Goal: Information Seeking & Learning: Learn about a topic

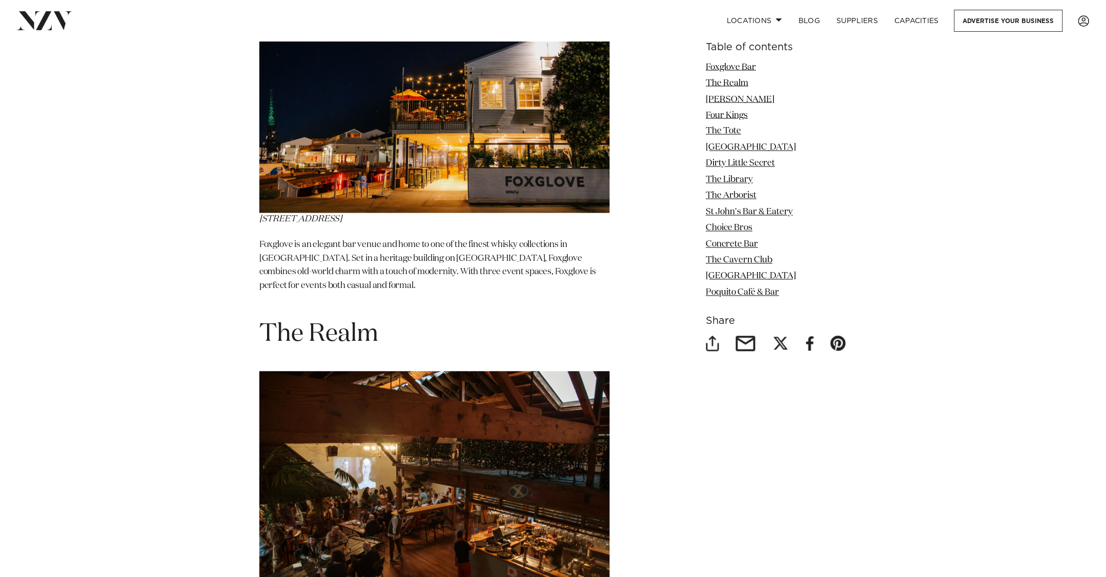
scroll to position [650, 0]
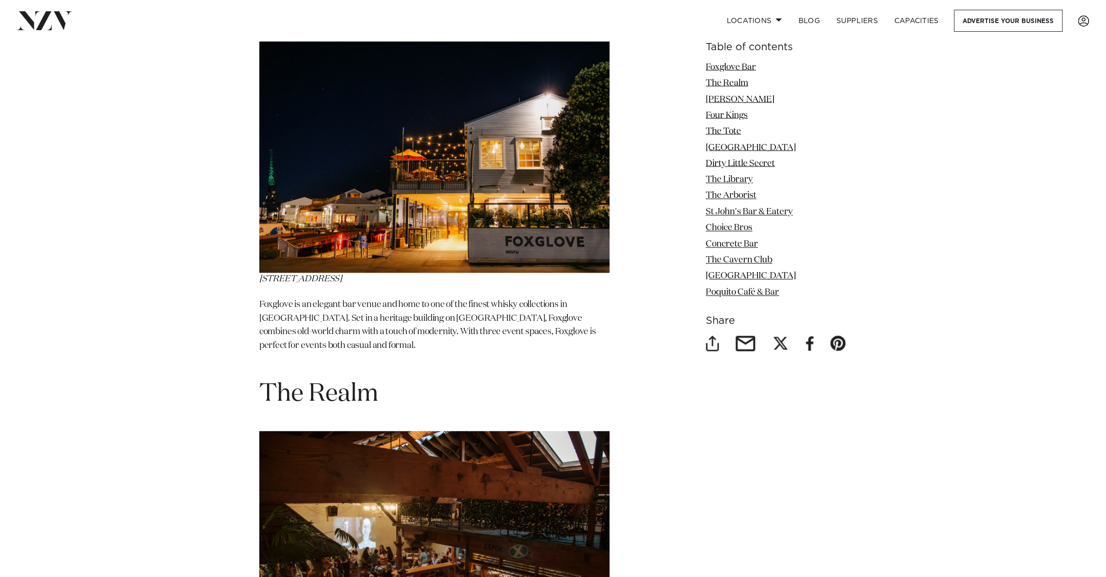
click at [348, 244] on img at bounding box center [434, 156] width 350 height 234
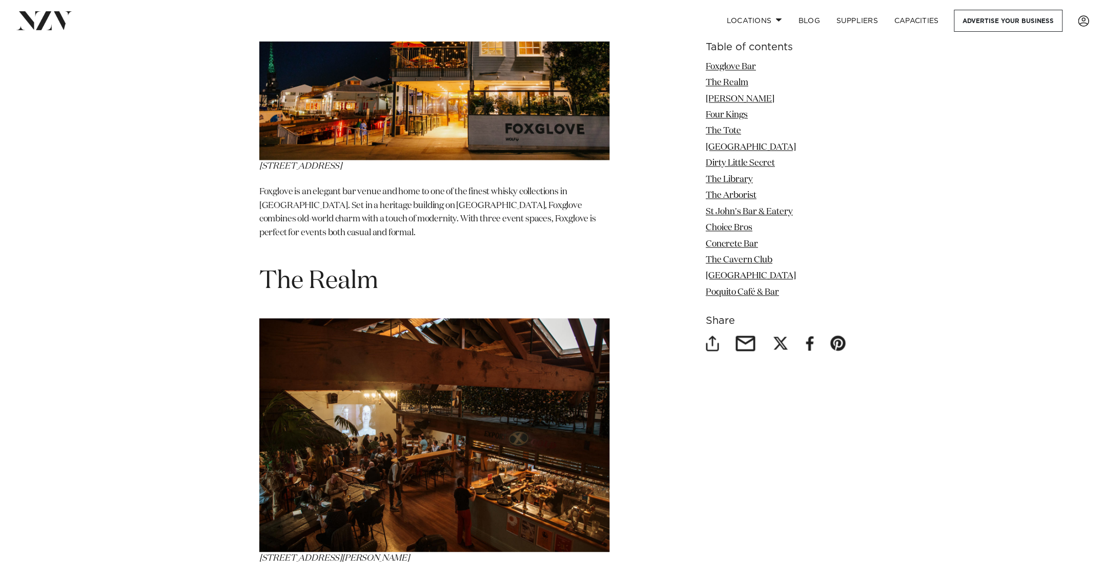
scroll to position [765, 0]
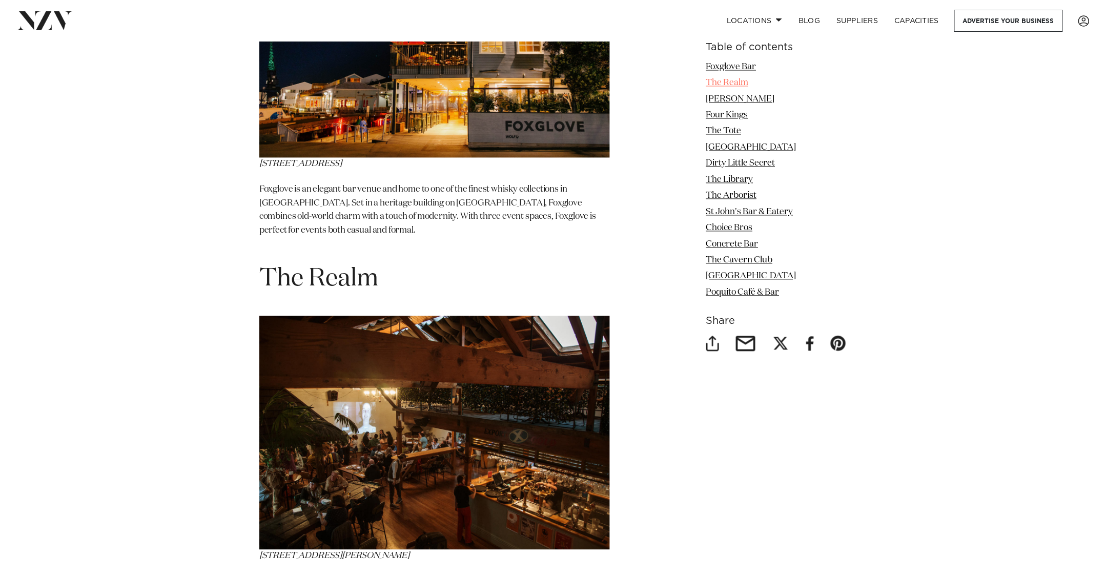
click at [725, 84] on link "The Realm" at bounding box center [727, 82] width 43 height 9
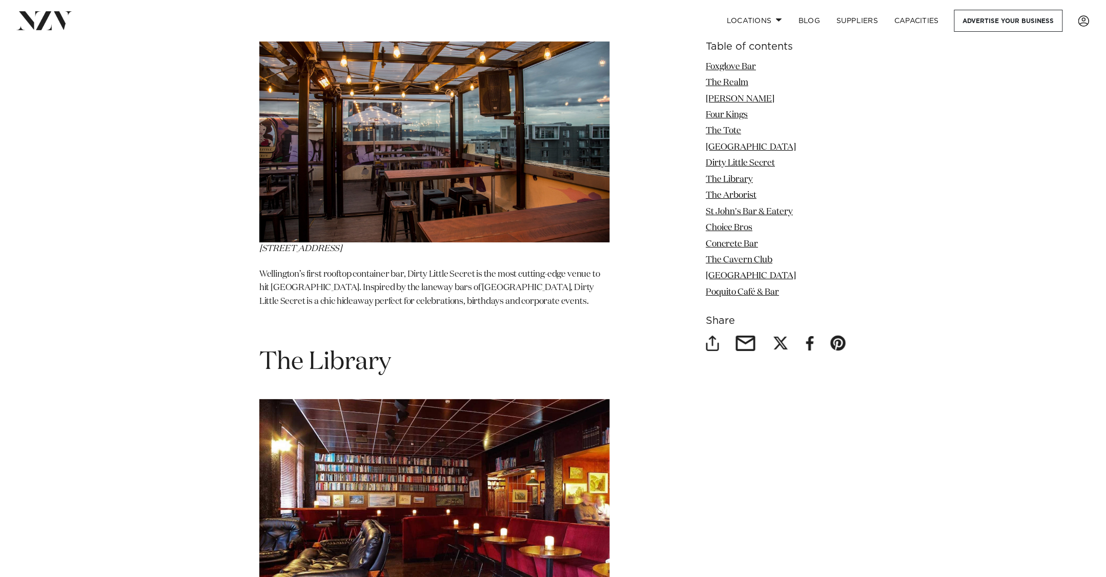
scroll to position [3094, 0]
click at [722, 181] on link "The Library" at bounding box center [729, 179] width 47 height 9
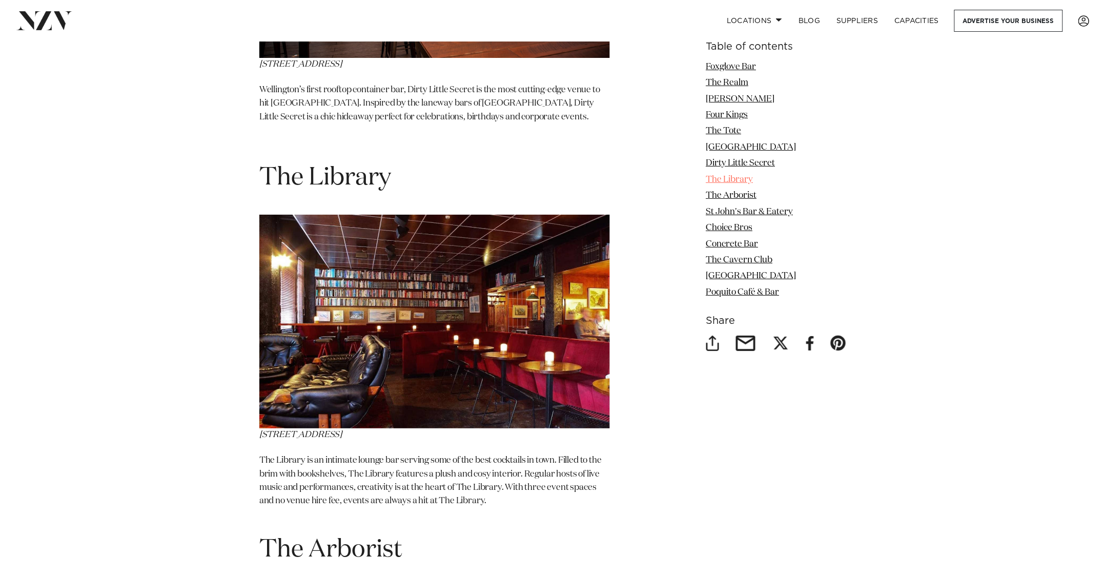
scroll to position [3370, 0]
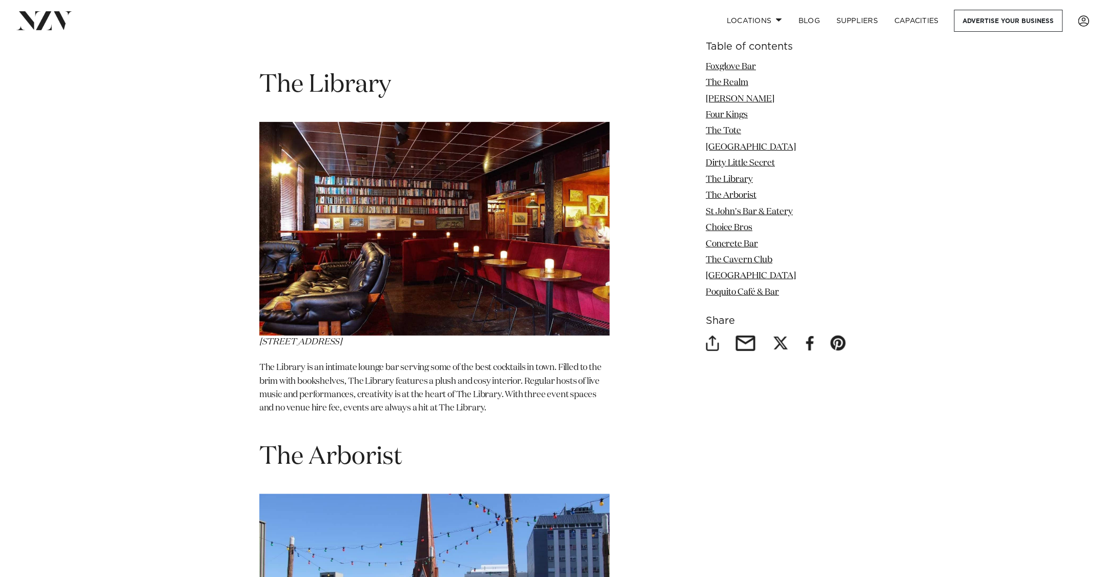
click at [439, 222] on img at bounding box center [434, 229] width 350 height 214
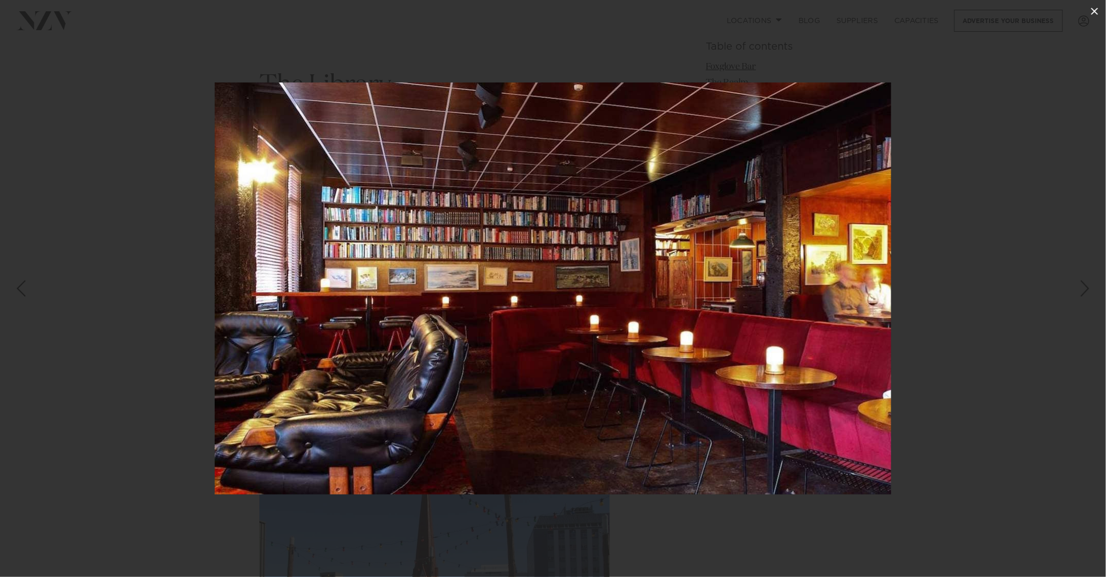
click at [1095, 11] on icon at bounding box center [1094, 11] width 7 height 7
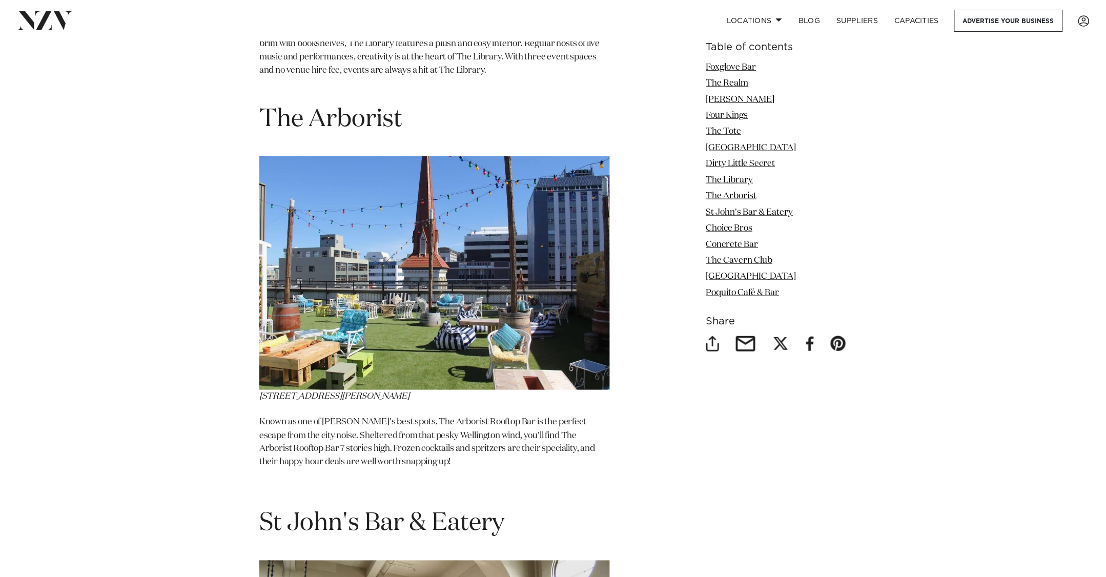
scroll to position [3709, 0]
click at [425, 308] on img at bounding box center [434, 273] width 350 height 234
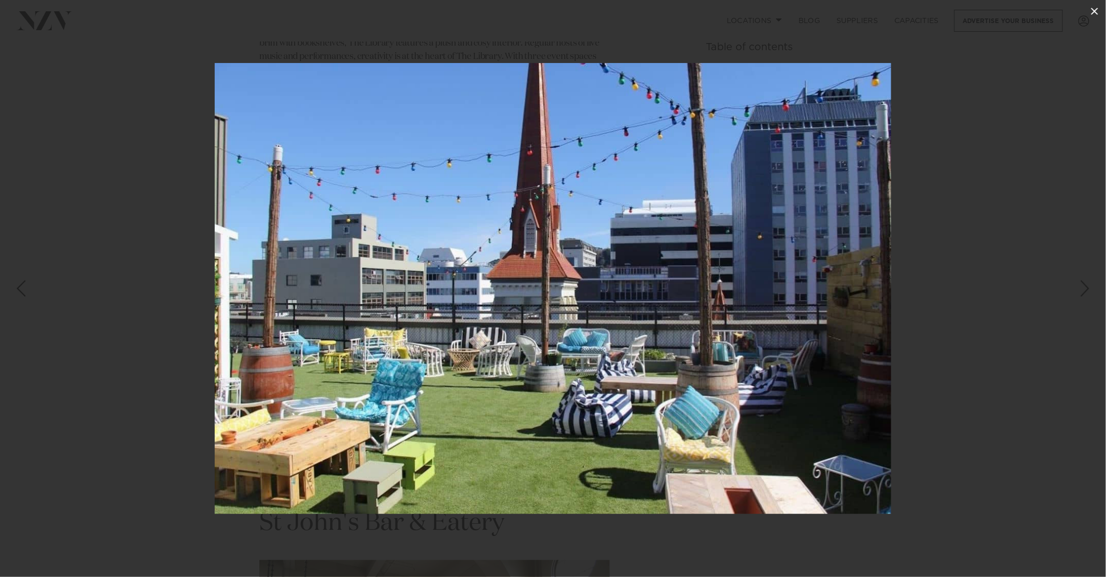
click at [1094, 7] on icon at bounding box center [1094, 11] width 12 height 12
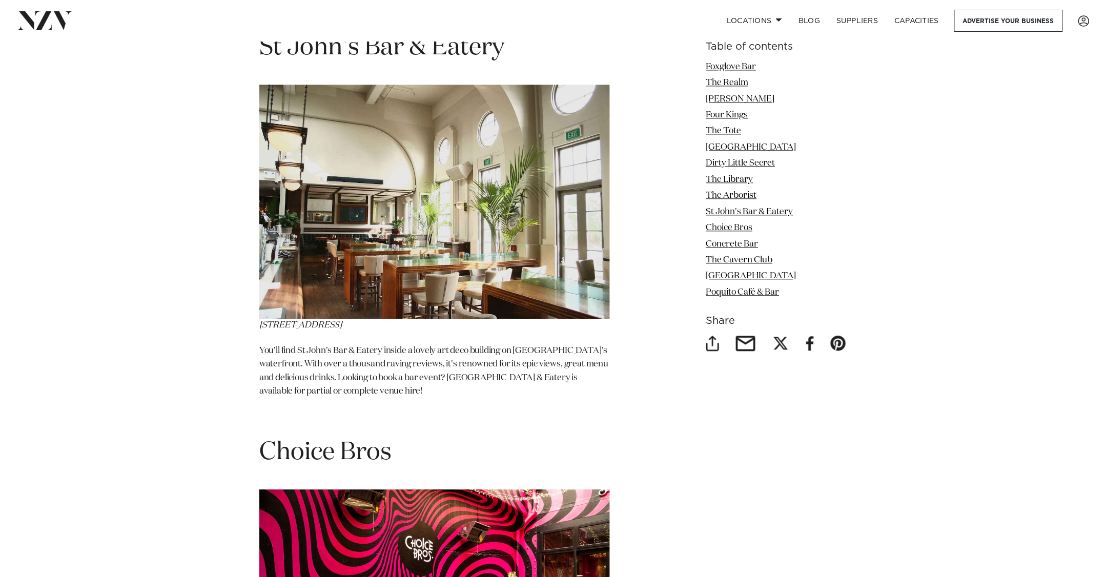
scroll to position [4196, 0]
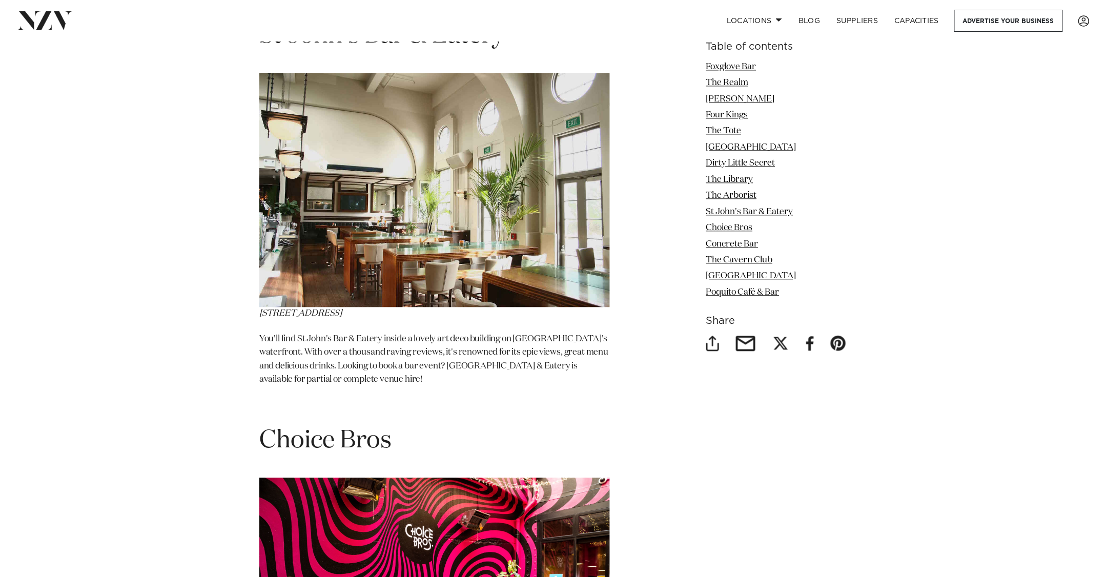
click at [408, 333] on p "You'll find St John's Bar & Eatery inside a lovely art deco building on [GEOGRA…" at bounding box center [434, 360] width 350 height 54
click at [313, 309] on em "[STREET_ADDRESS]" at bounding box center [300, 313] width 82 height 9
click at [440, 271] on img at bounding box center [434, 190] width 350 height 234
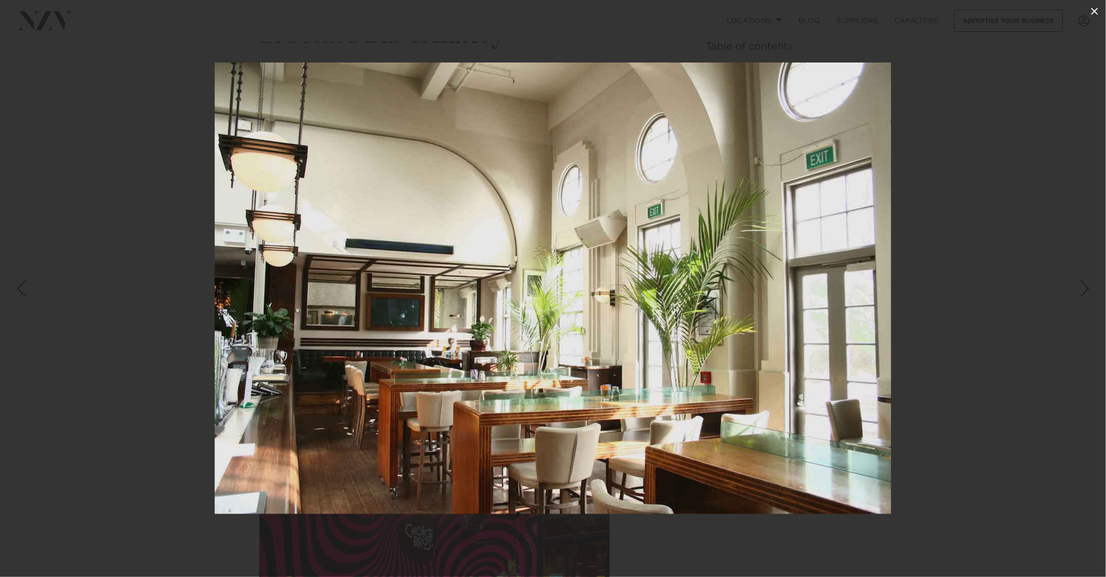
click at [1097, 12] on icon at bounding box center [1094, 11] width 12 height 12
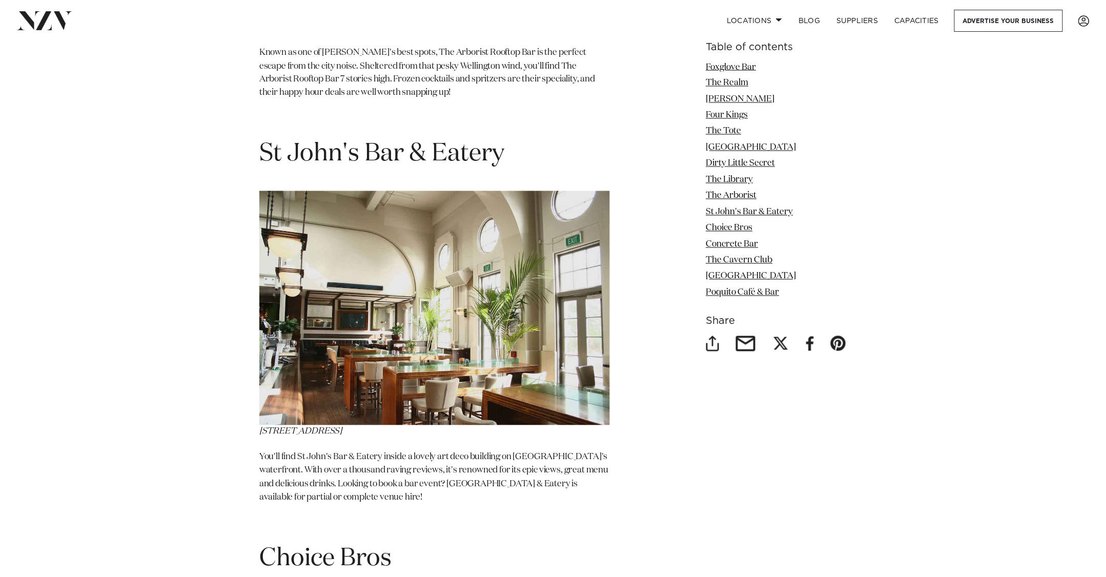
scroll to position [4077, 0]
click at [751, 212] on link "St John's Bar & Eatery" at bounding box center [749, 212] width 87 height 9
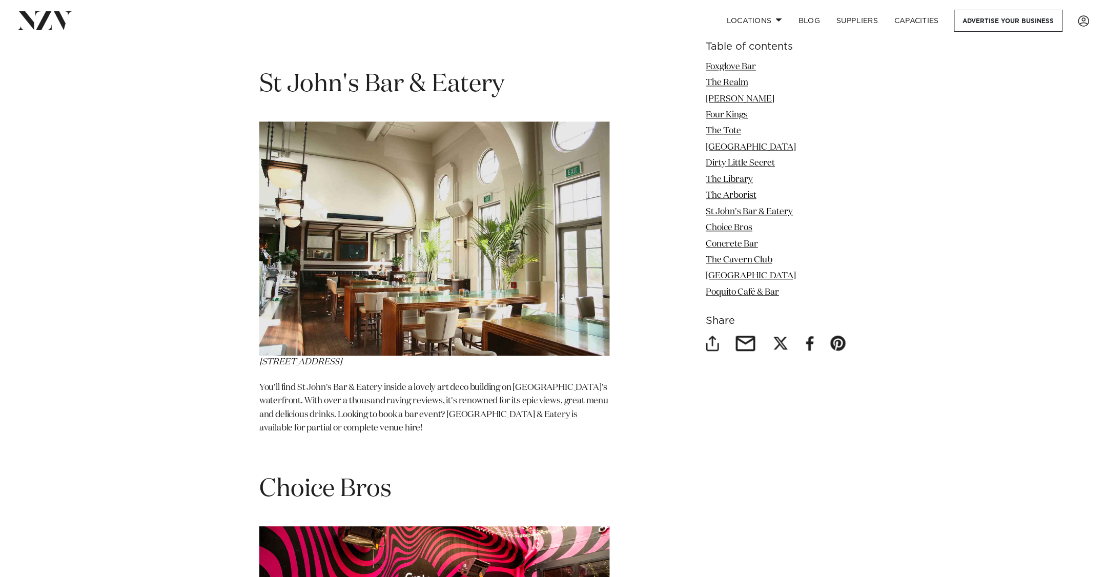
click at [434, 389] on p "You'll find St John's Bar & Eatery inside a lovely art deco building on [GEOGRA…" at bounding box center [434, 409] width 350 height 54
drag, startPoint x: 436, startPoint y: 390, endPoint x: 519, endPoint y: 387, distance: 83.6
click at [519, 387] on p "You'll find St John's Bar & Eatery inside a lovely art deco building on [GEOGRA…" at bounding box center [434, 409] width 350 height 54
copy p "St John's Bar & Eatery"
